Goal: Task Accomplishment & Management: Manage account settings

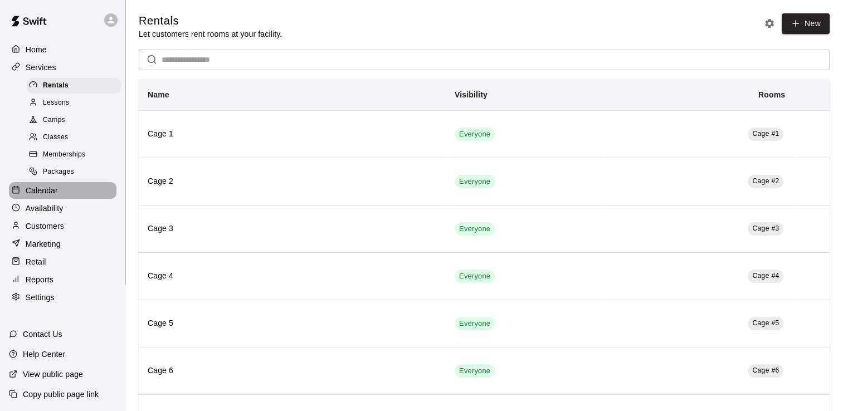
click at [31, 196] on p "Calendar" at bounding box center [42, 190] width 32 height 11
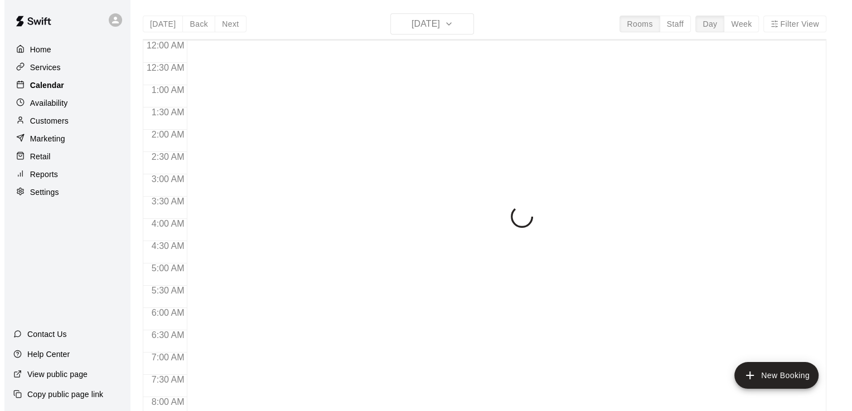
scroll to position [531, 0]
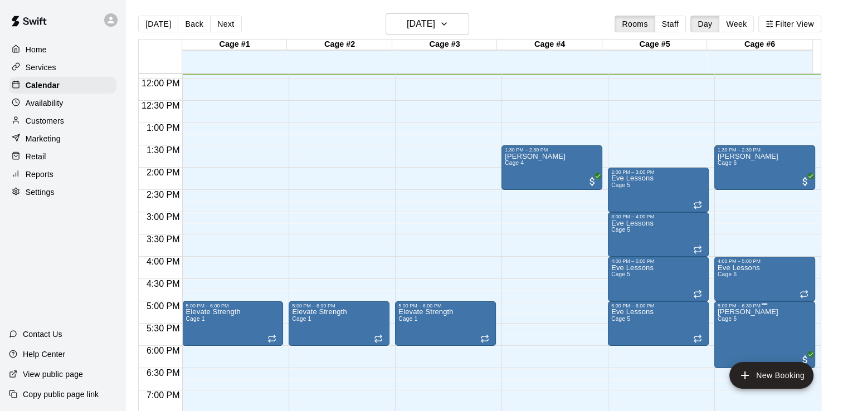
click at [723, 312] on p "[PERSON_NAME]" at bounding box center [748, 312] width 61 height 0
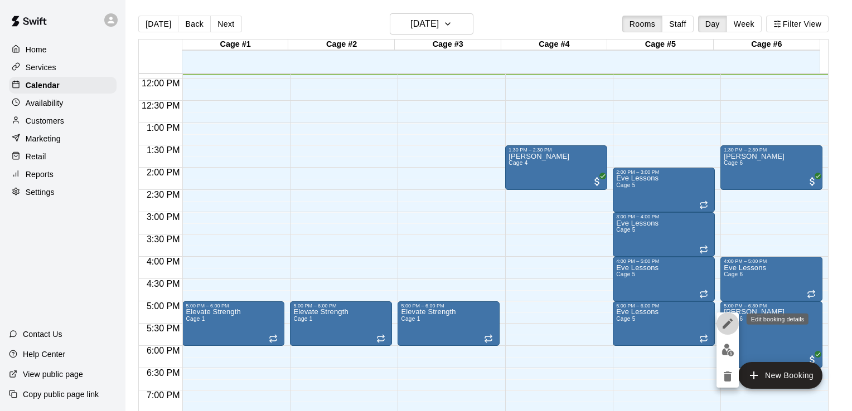
click at [726, 323] on icon "edit" at bounding box center [727, 324] width 10 height 10
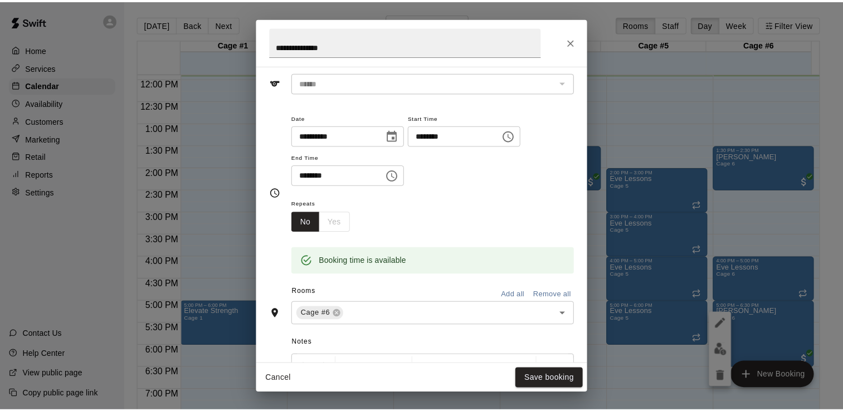
scroll to position [67, 0]
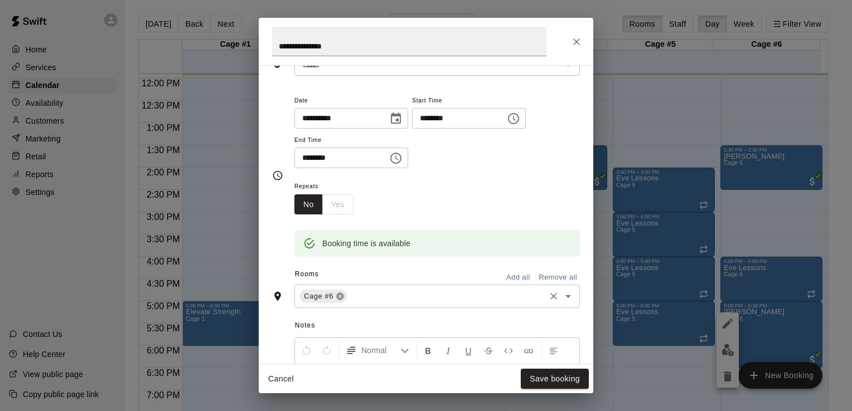
click at [338, 298] on icon at bounding box center [339, 296] width 9 height 9
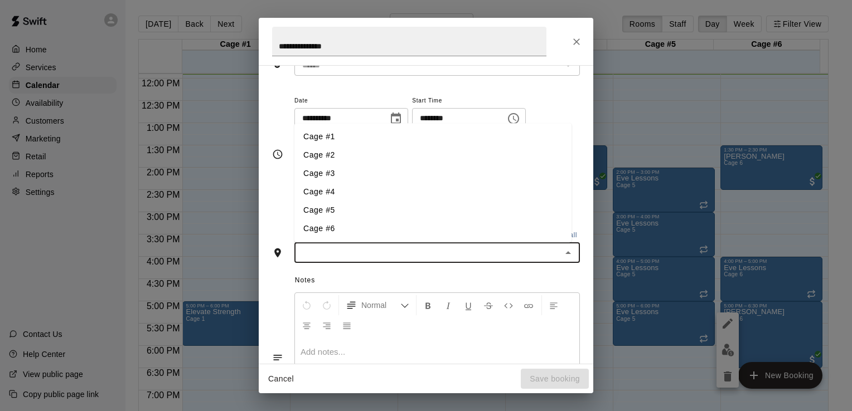
click at [341, 253] on input "text" at bounding box center [428, 253] width 260 height 14
click at [313, 190] on li "Cage #4" at bounding box center [432, 192] width 277 height 18
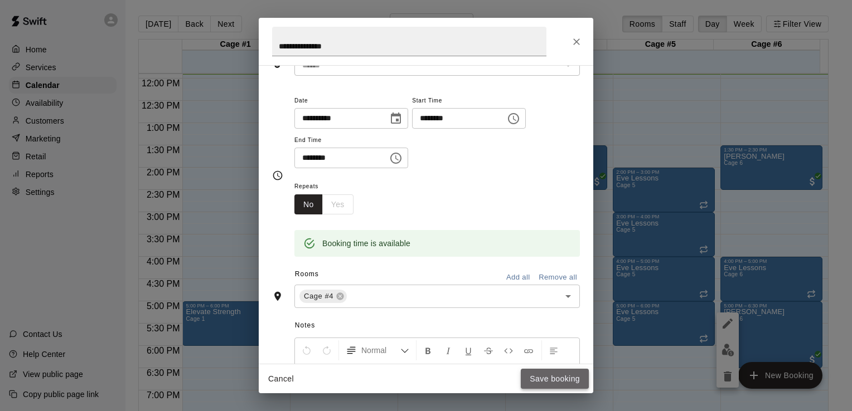
click at [550, 379] on button "Save booking" at bounding box center [555, 379] width 68 height 21
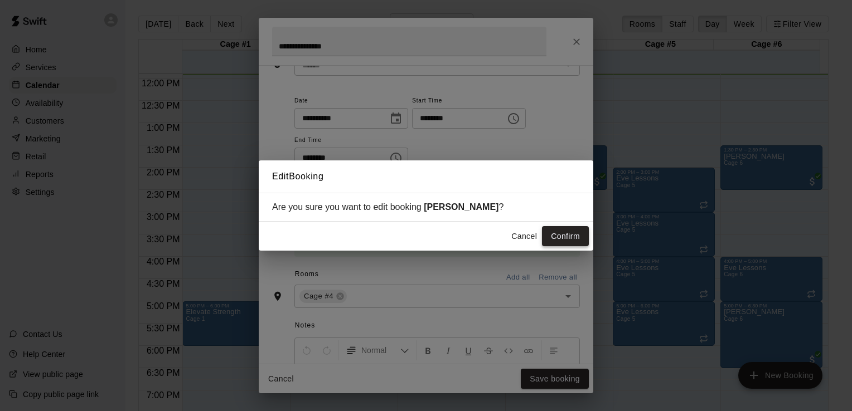
click at [560, 238] on button "Confirm" at bounding box center [565, 236] width 47 height 21
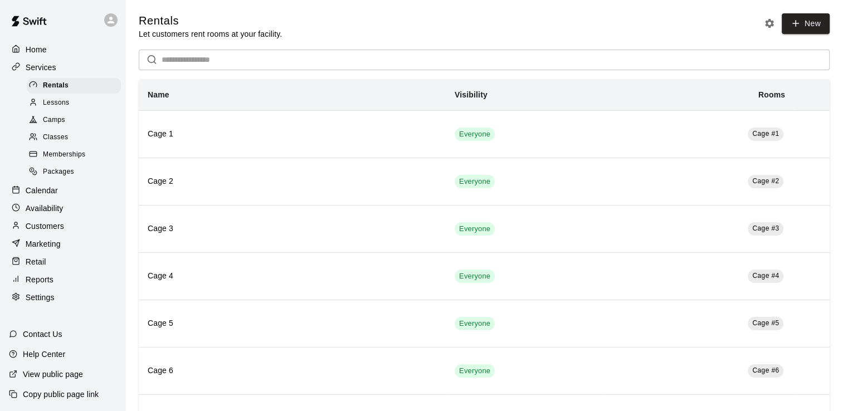
click at [33, 196] on p "Calendar" at bounding box center [42, 190] width 32 height 11
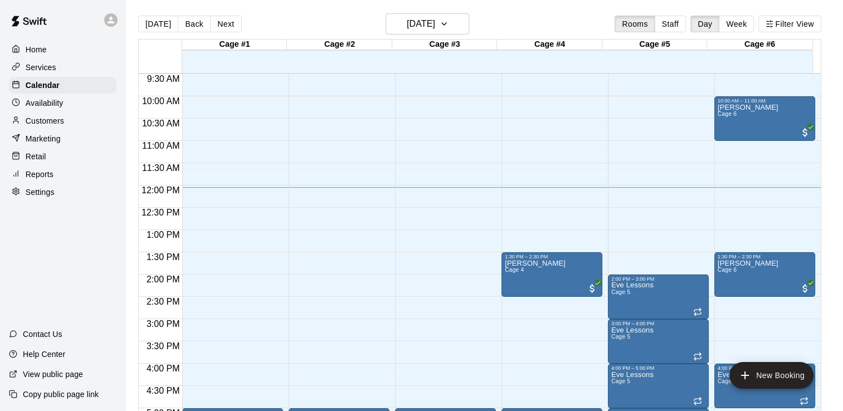
scroll to position [403, 0]
